Goal: Task Accomplishment & Management: Use online tool/utility

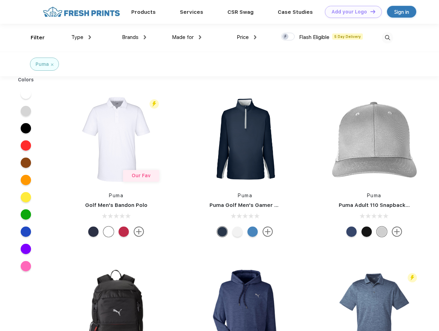
click at [351, 12] on link "Add your Logo Design Tool" at bounding box center [353, 12] width 57 height 12
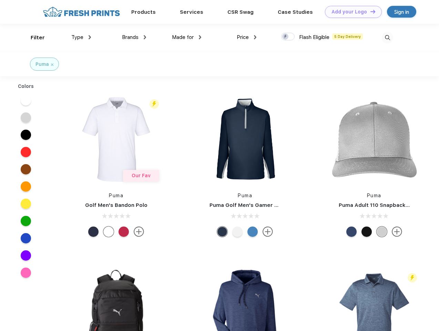
click at [0, 0] on div "Design Tool" at bounding box center [0, 0] width 0 height 0
click at [370, 11] on link "Add your Logo Design Tool" at bounding box center [353, 12] width 57 height 12
click at [33, 38] on div "Filter" at bounding box center [38, 38] width 14 height 8
click at [81, 37] on span "Type" at bounding box center [77, 37] width 12 height 6
click at [134, 37] on span "Brands" at bounding box center [130, 37] width 17 height 6
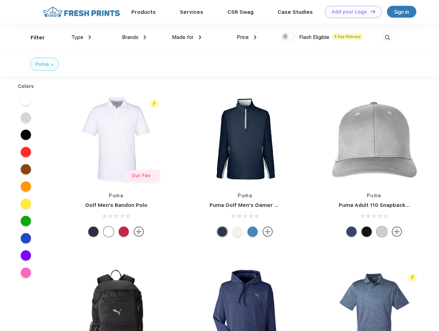
click at [187, 37] on span "Made for" at bounding box center [183, 37] width 22 height 6
click at [247, 37] on span "Price" at bounding box center [243, 37] width 12 height 6
click at [288, 37] on div at bounding box center [287, 37] width 13 height 8
click at [286, 37] on input "checkbox" at bounding box center [283, 34] width 4 height 4
click at [388, 38] on img at bounding box center [387, 37] width 11 height 11
